Goal: Contribute content

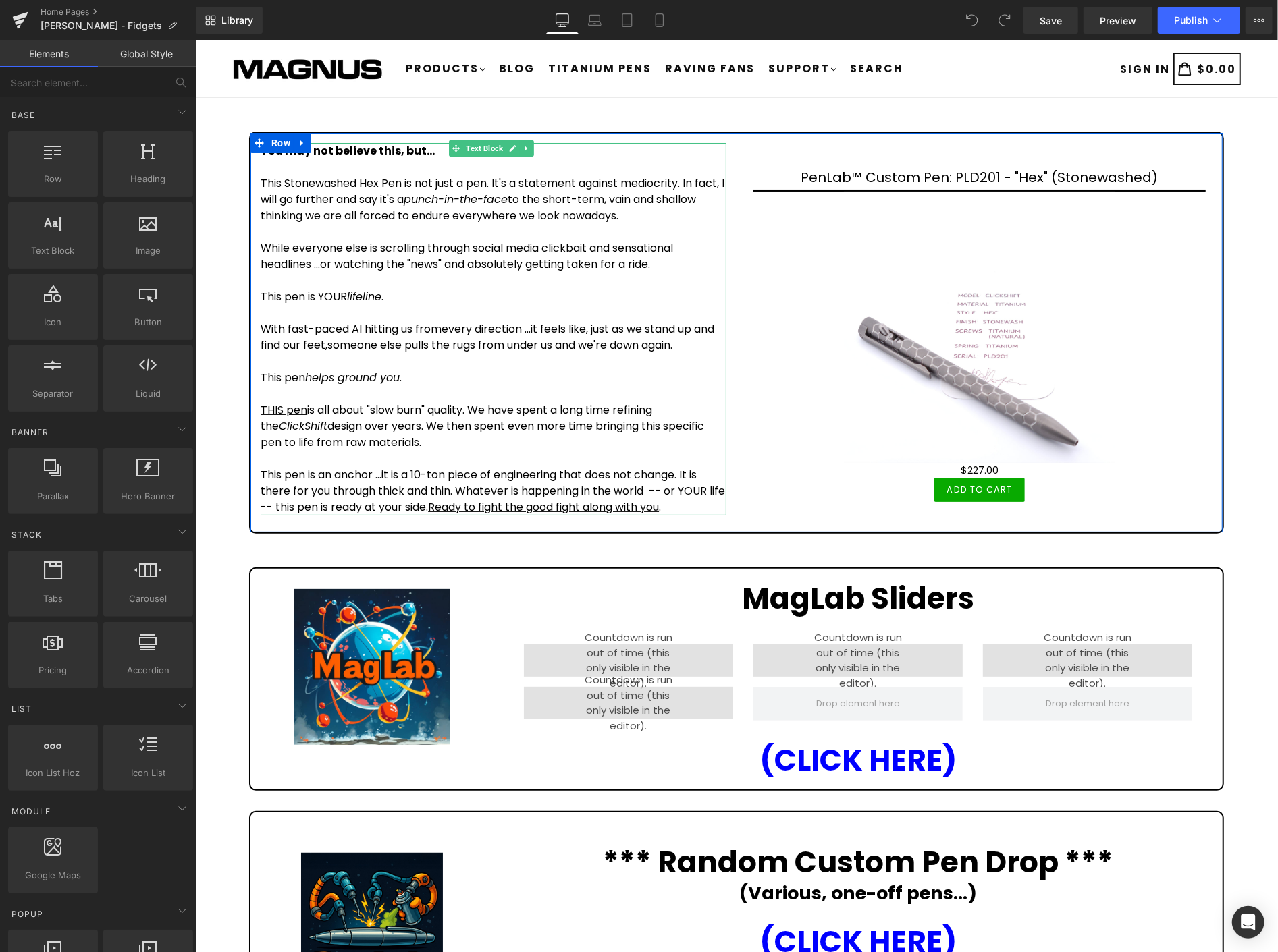
click at [440, 330] on p "With fast-paced AI hitting us fromevery direction ...it feels like, just as we …" at bounding box center [493, 337] width 466 height 33
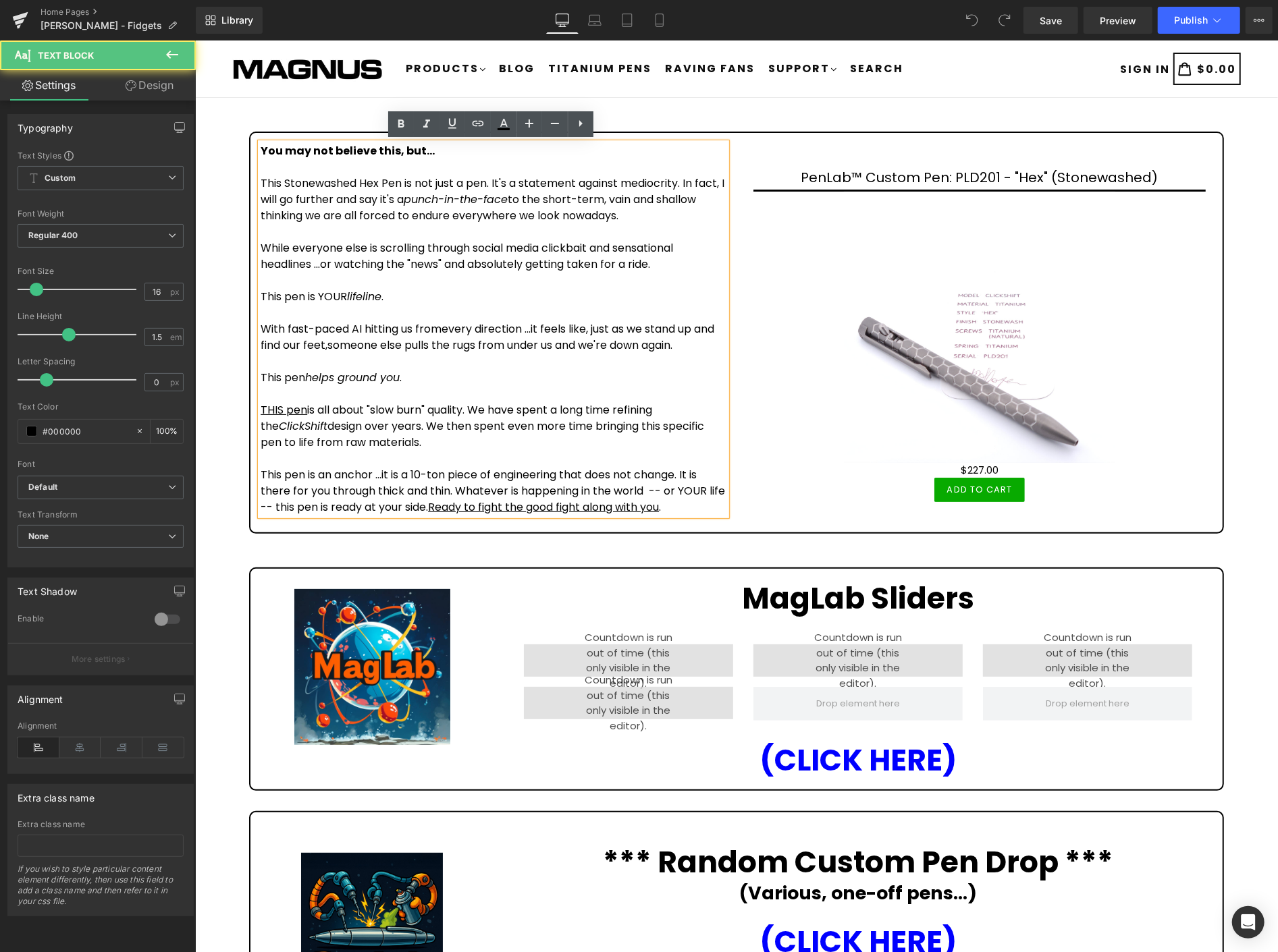
click at [442, 324] on p "With fast-paced AI hitting us fromevery direction ...it feels like, just as we …" at bounding box center [493, 337] width 466 height 33
click at [349, 347] on p "With fast-paced AI hitting us from every direction ...it feels like, just as we…" at bounding box center [493, 337] width 466 height 33
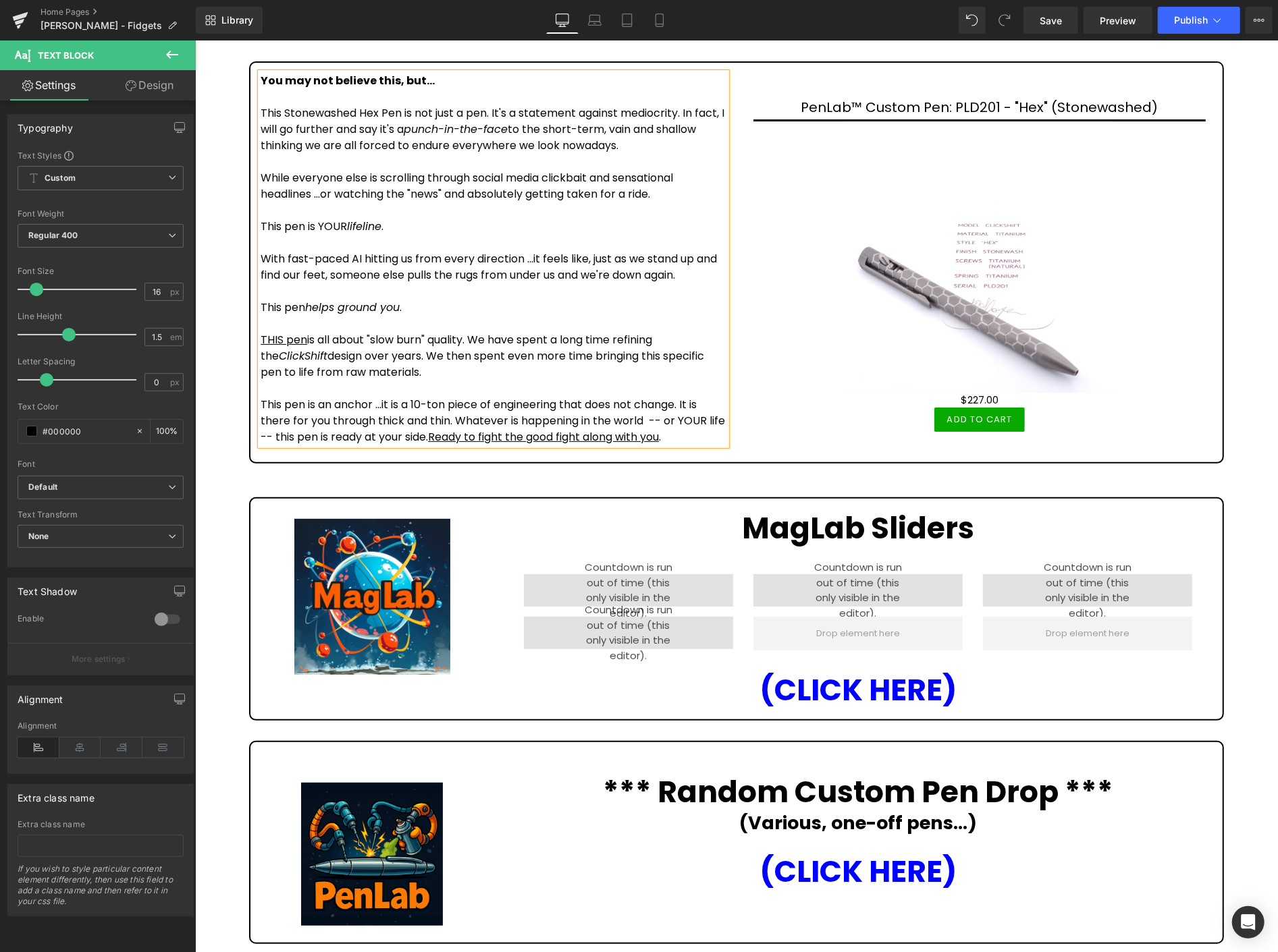
scroll to position [75, 0]
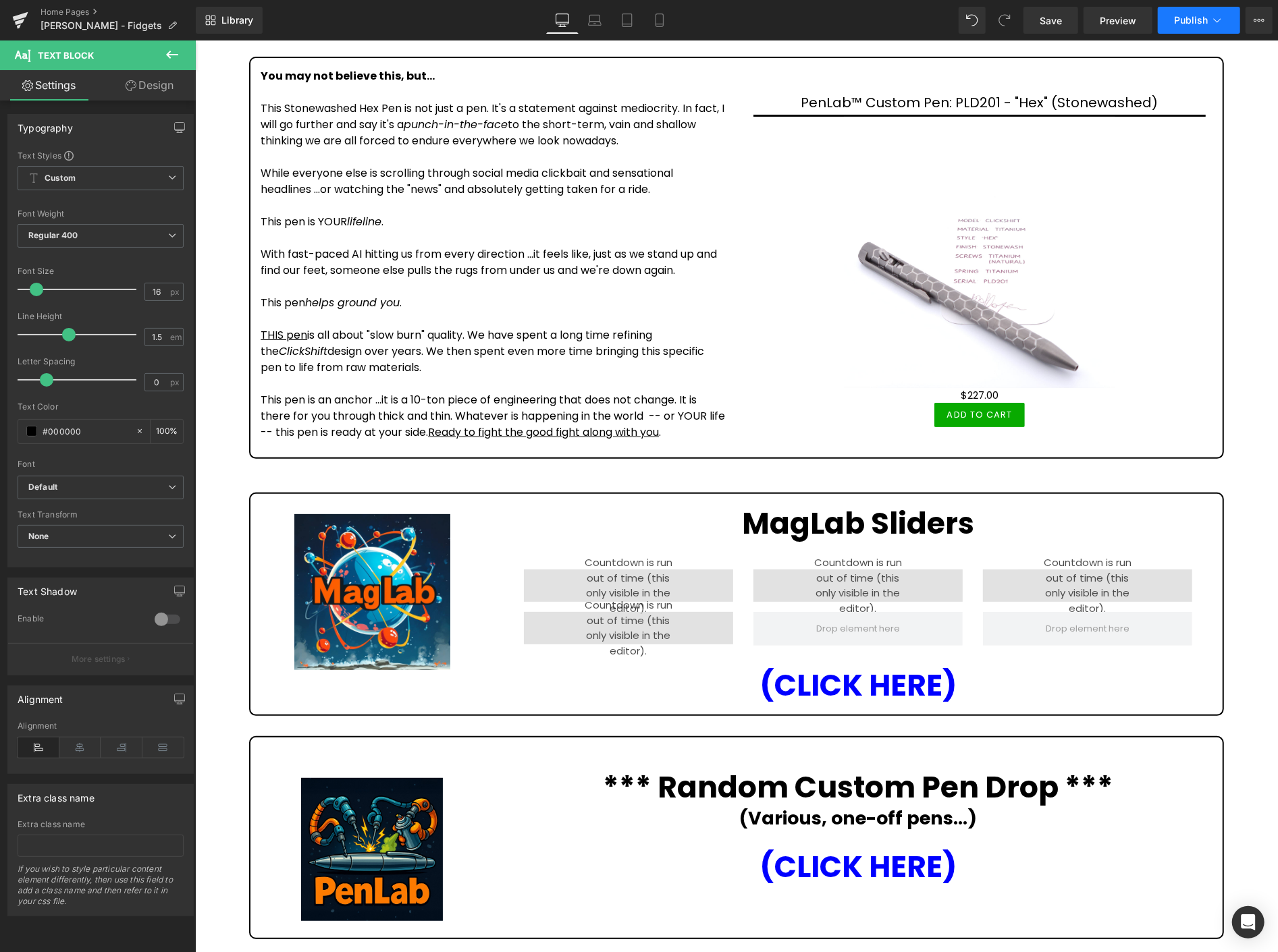
click at [1187, 16] on span "Publish" at bounding box center [1191, 19] width 34 height 11
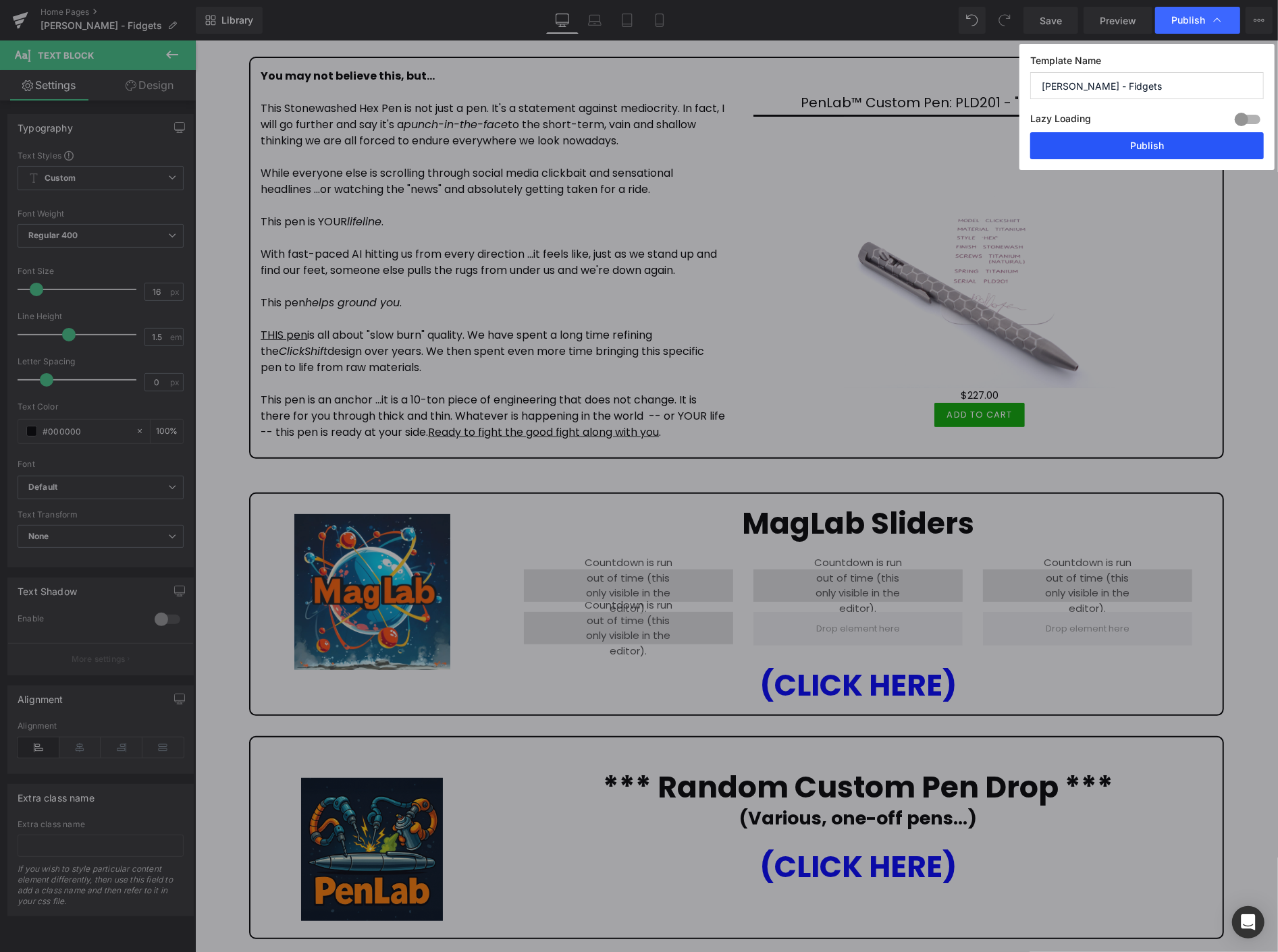
click at [1169, 147] on button "Publish" at bounding box center [1148, 146] width 234 height 27
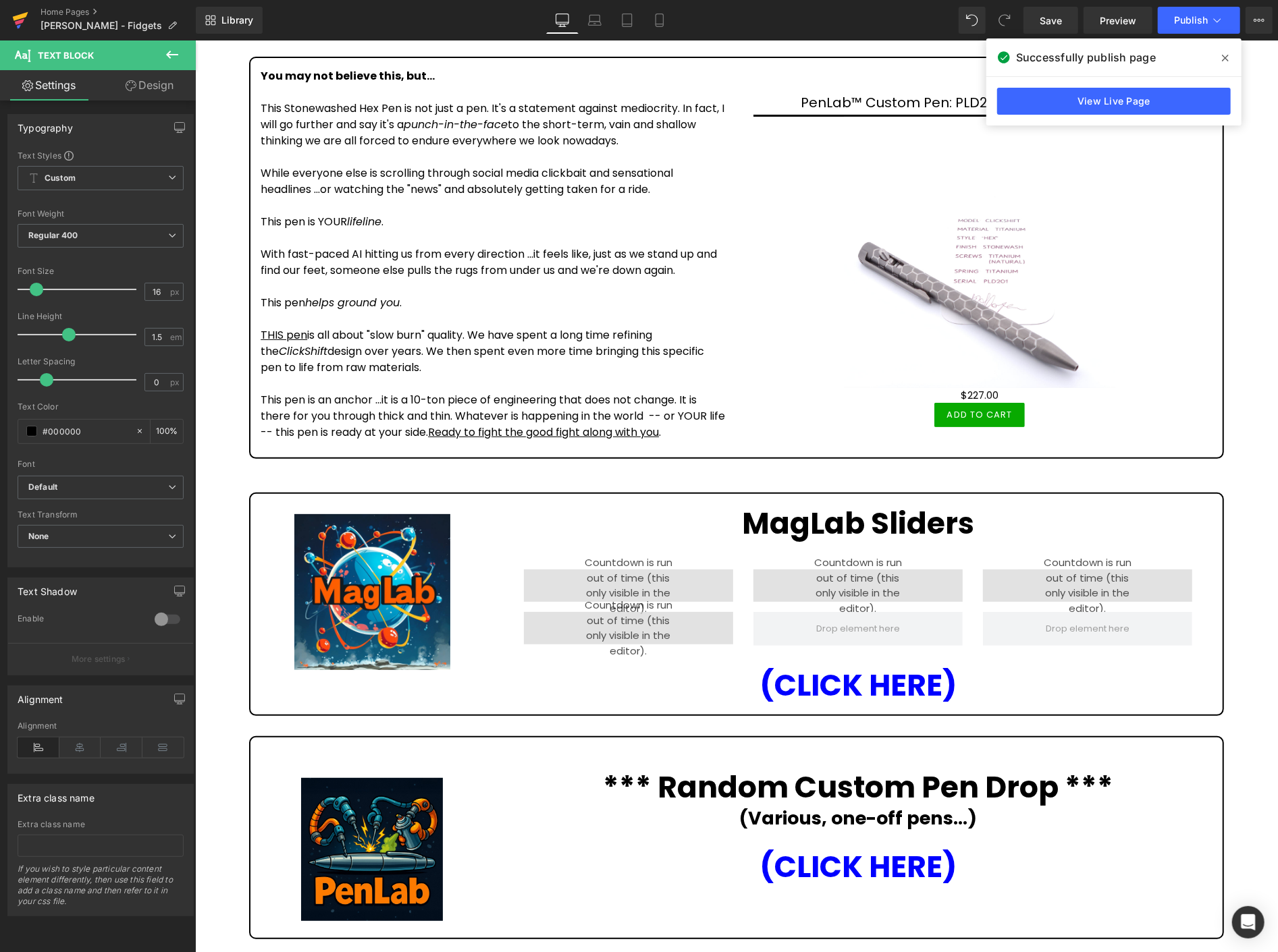
click at [16, 14] on icon at bounding box center [20, 19] width 16 height 34
